Goal: Information Seeking & Learning: Learn about a topic

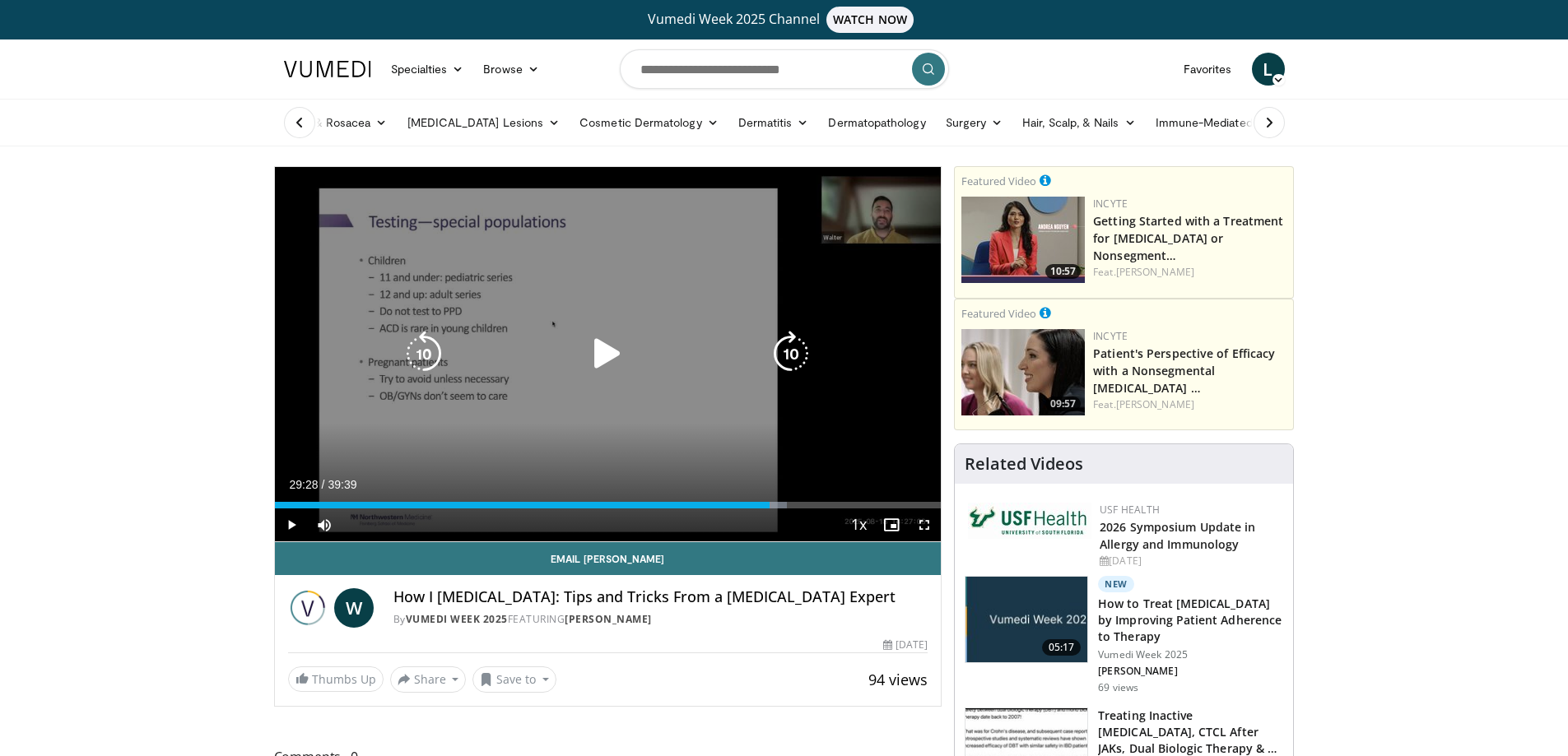
click at [602, 351] on icon "Video Player" at bounding box center [608, 354] width 46 height 46
click at [613, 350] on icon "Video Player" at bounding box center [608, 354] width 46 height 46
click at [601, 355] on icon "Video Player" at bounding box center [608, 354] width 46 height 46
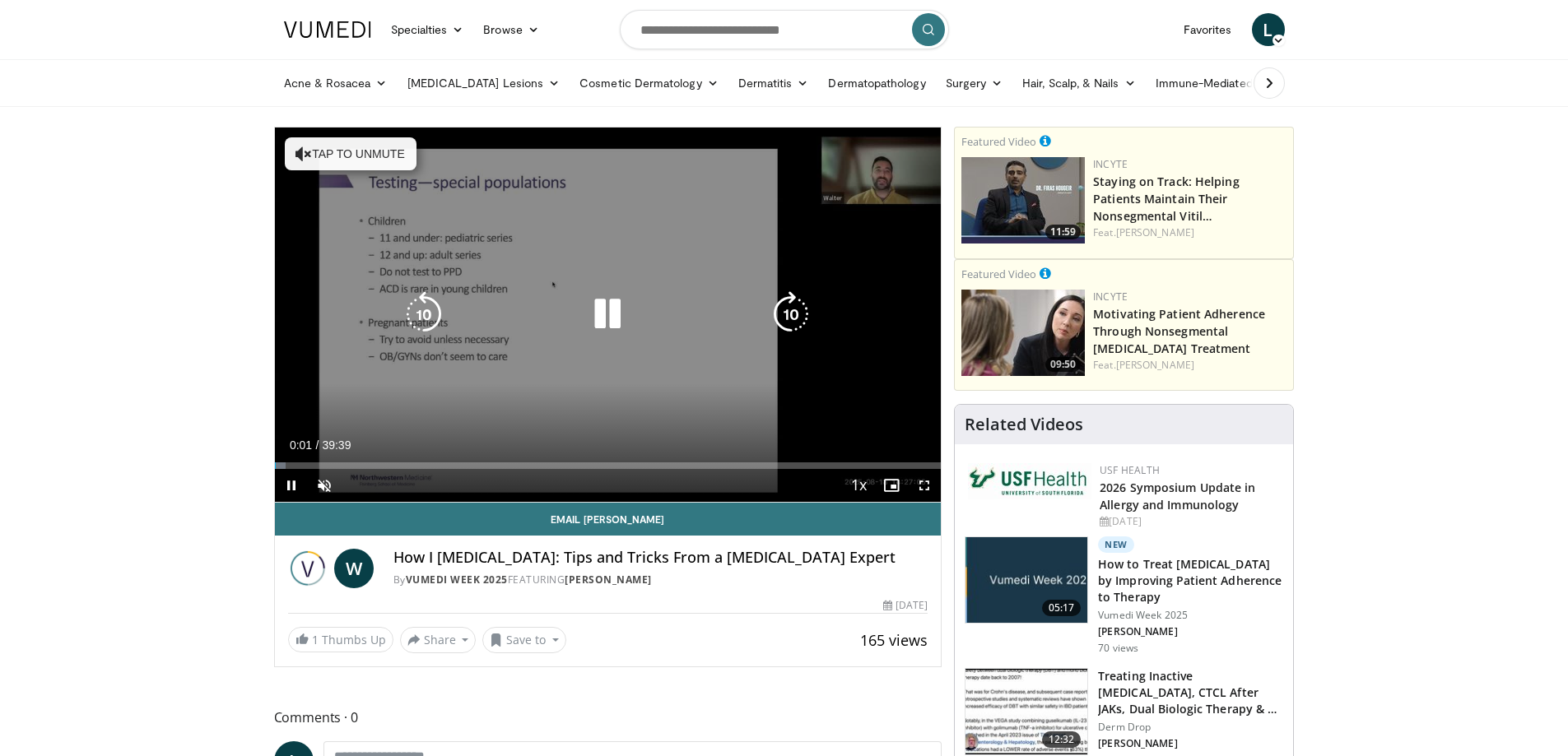
click at [332, 158] on button "Tap to unmute" at bounding box center [351, 153] width 132 height 33
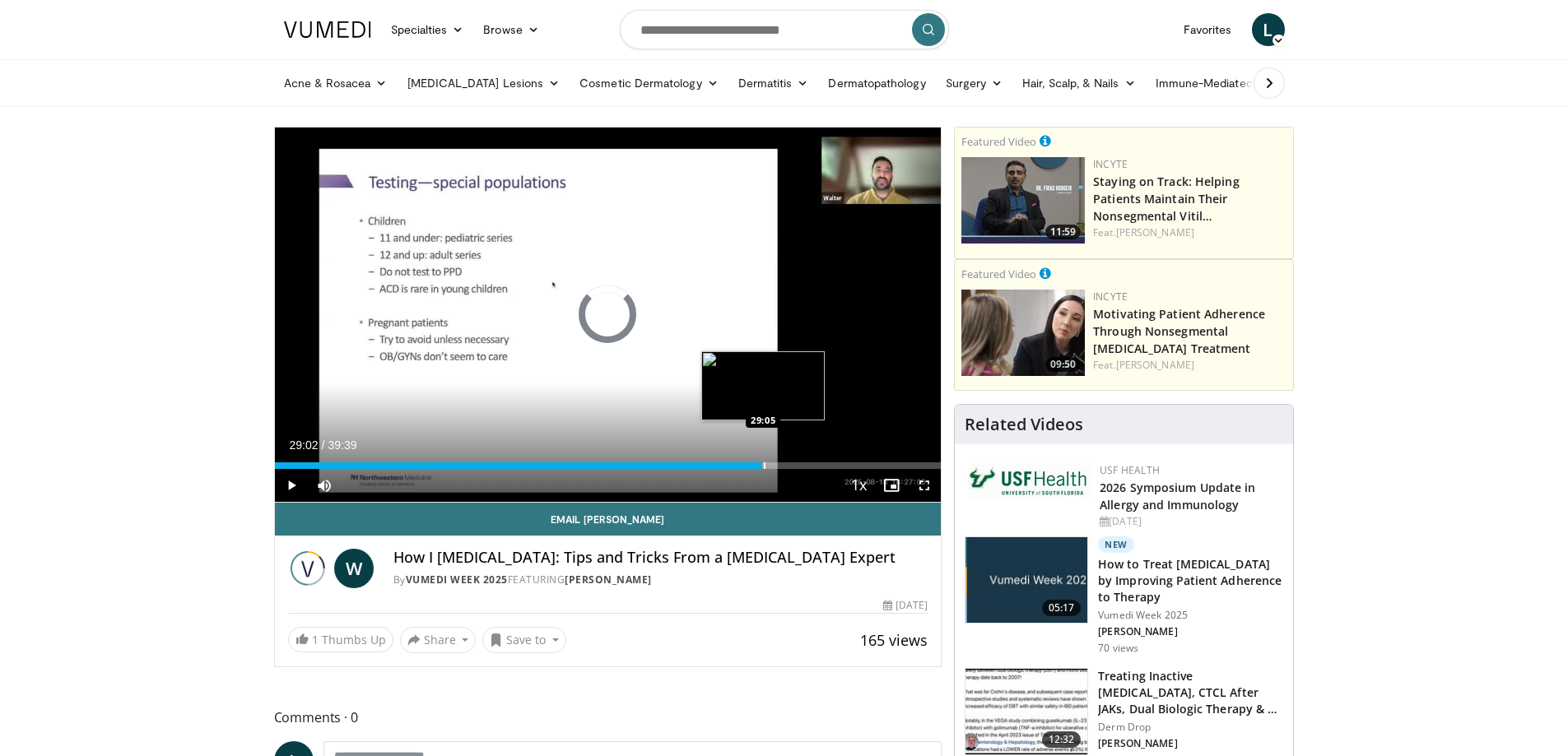
click at [764, 466] on div "Progress Bar" at bounding box center [765, 465] width 2 height 6
drag, startPoint x: 764, startPoint y: 465, endPoint x: 793, endPoint y: 467, distance: 29.1
click at [794, 467] on div "Progress Bar" at bounding box center [795, 465] width 2 height 6
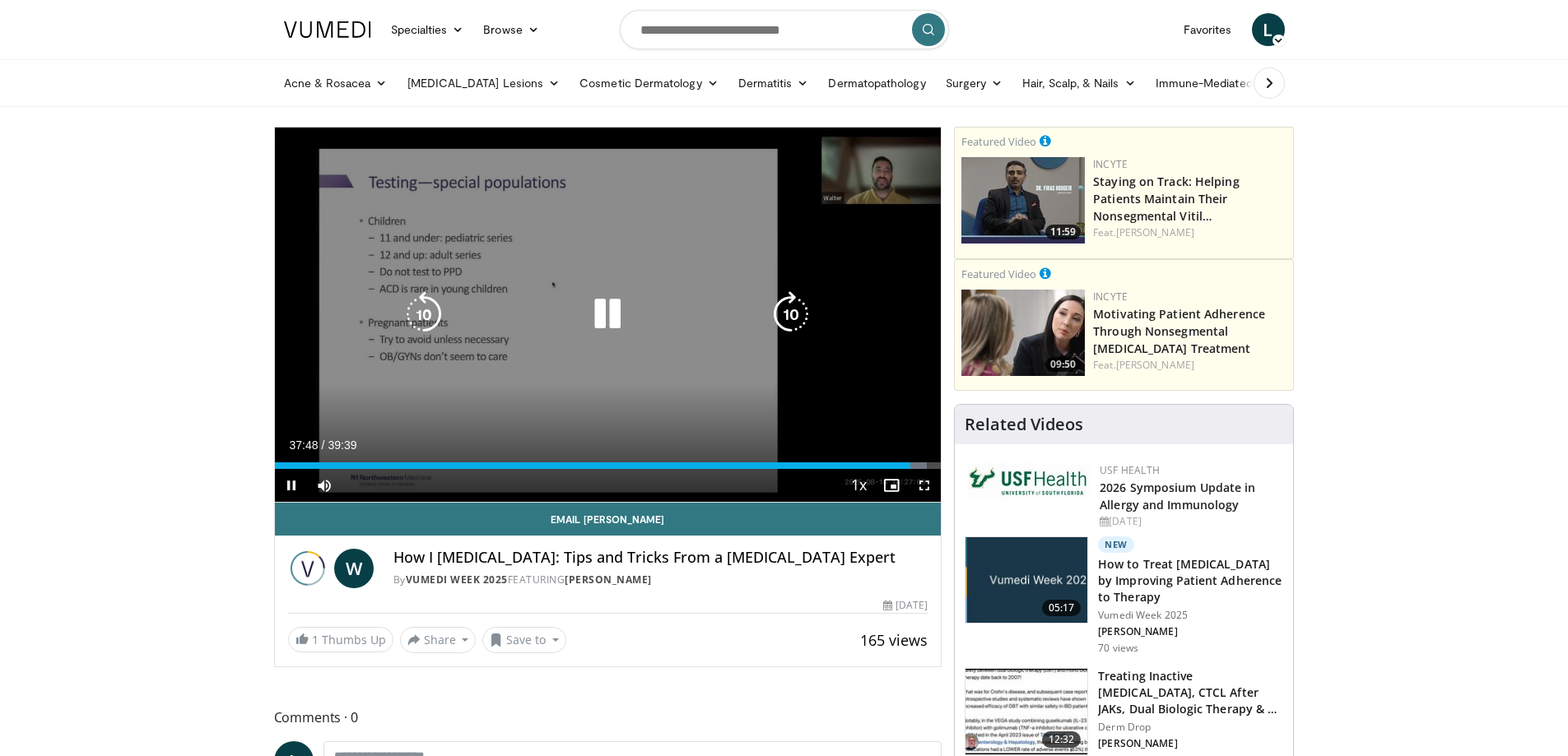
click at [615, 308] on icon "Video Player" at bounding box center [608, 314] width 46 height 46
click at [608, 307] on icon "Video Player" at bounding box center [608, 314] width 46 height 46
